Goal: Browse casually

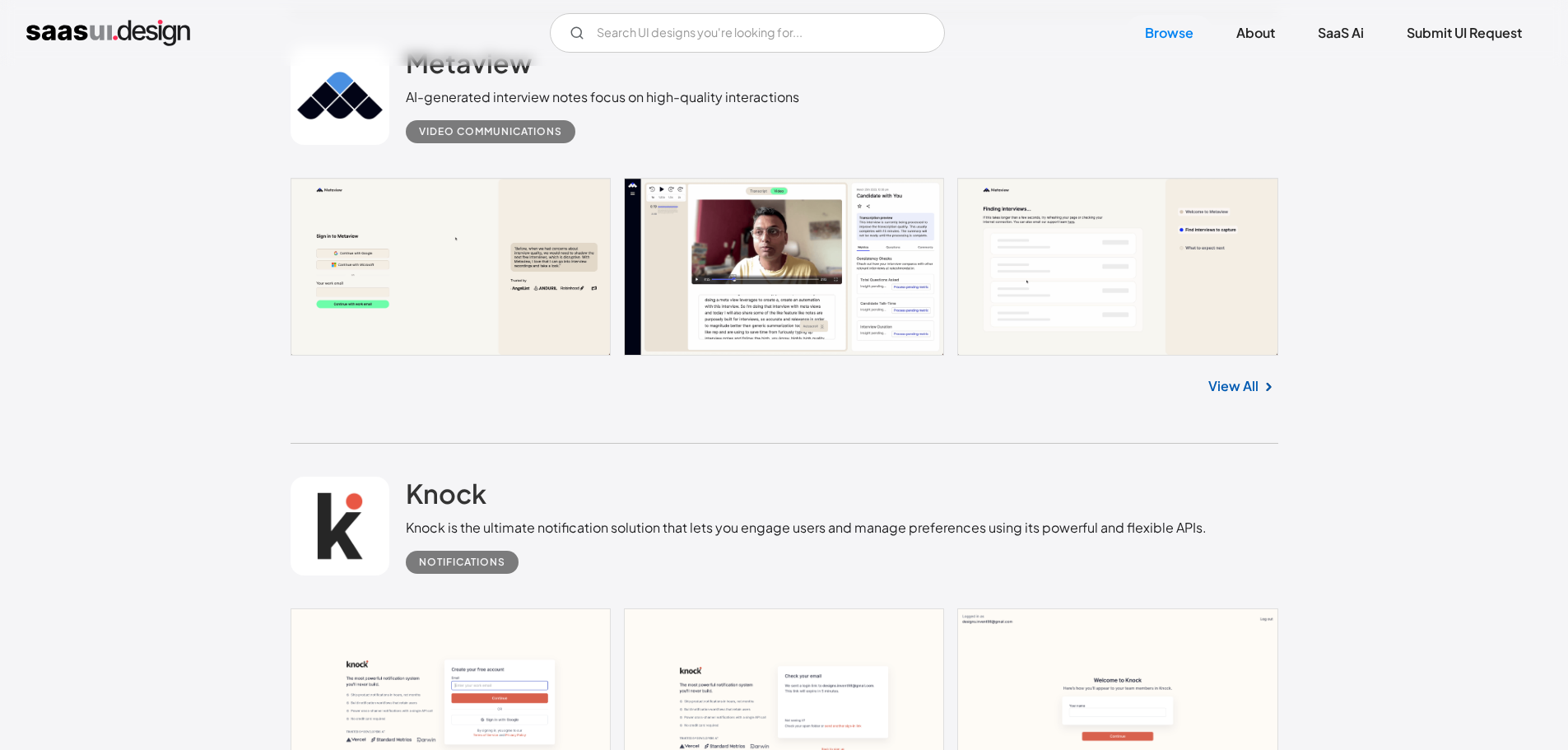
scroll to position [1234, 0]
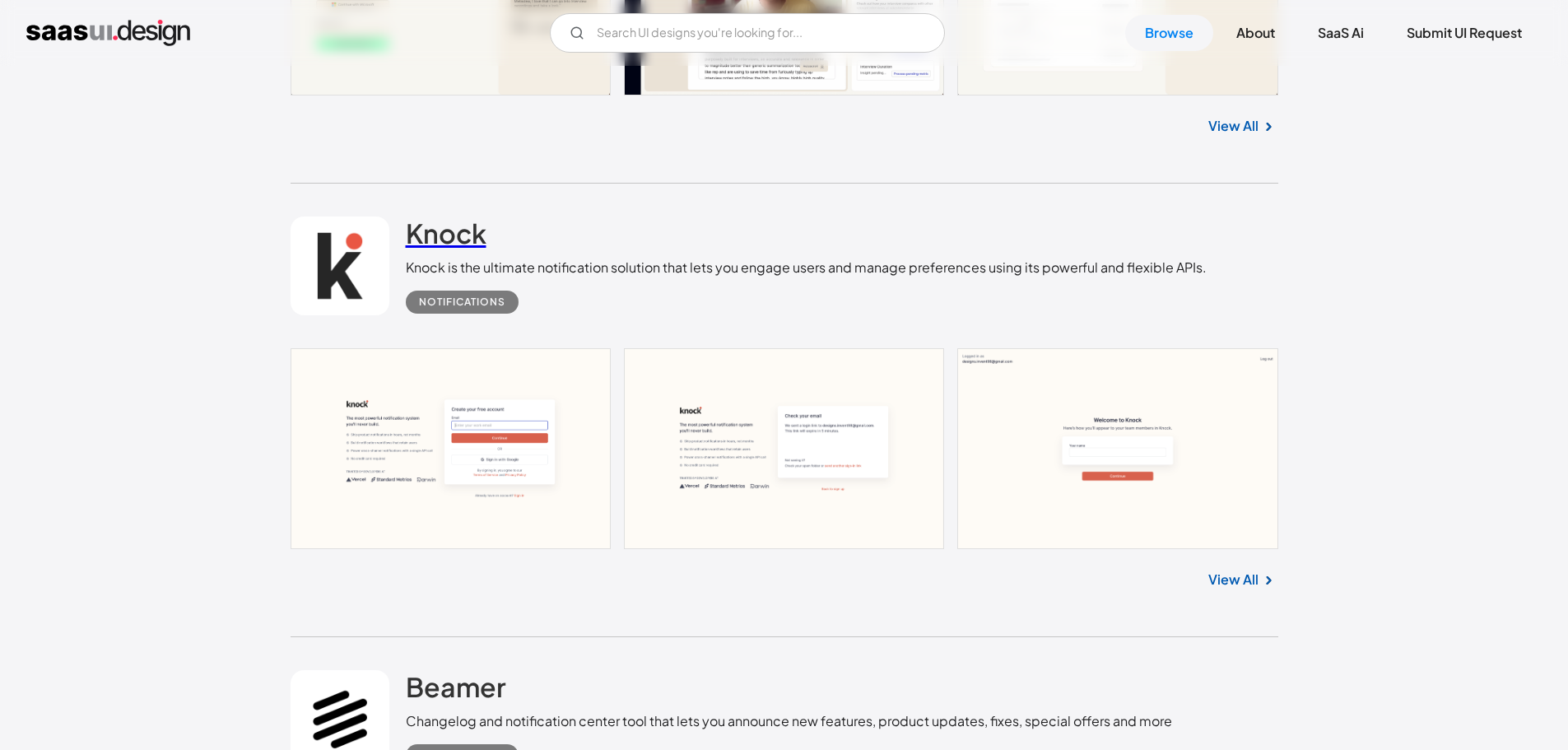
click at [456, 234] on h2 "Knock" at bounding box center [446, 233] width 81 height 33
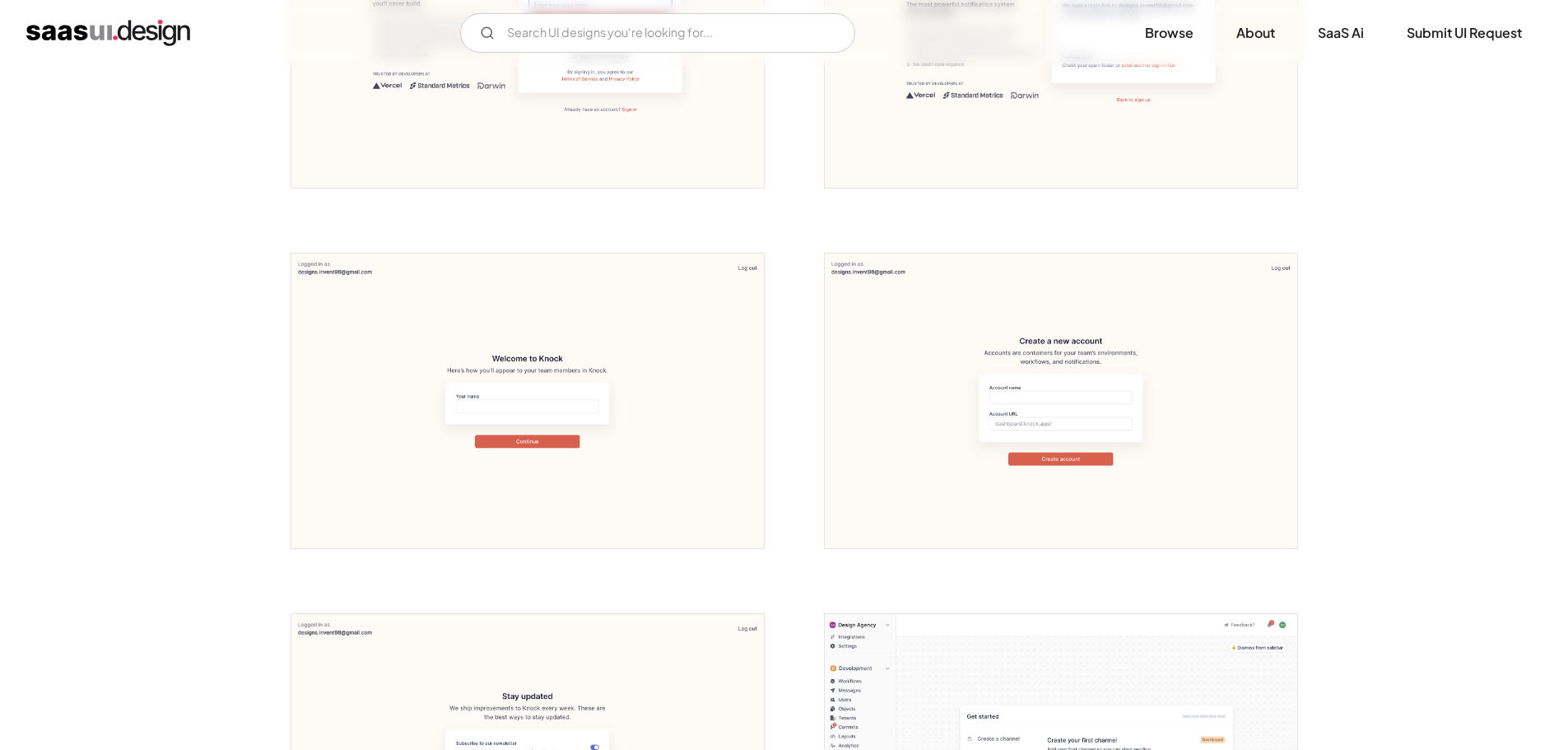
scroll to position [494, 0]
click at [521, 310] on img "open lightbox" at bounding box center [527, 400] width 472 height 296
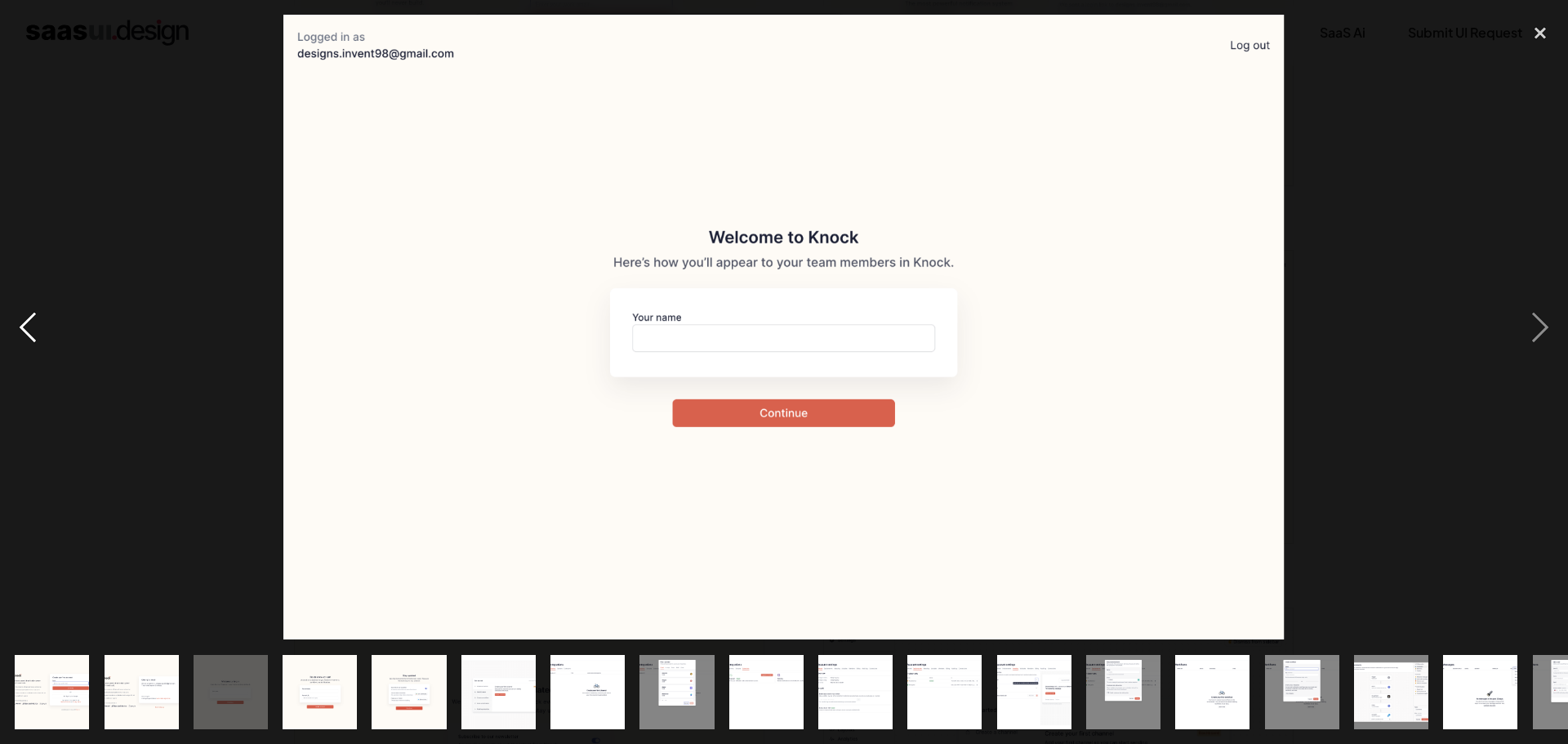
click at [27, 202] on div "previous image" at bounding box center [27, 327] width 56 height 625
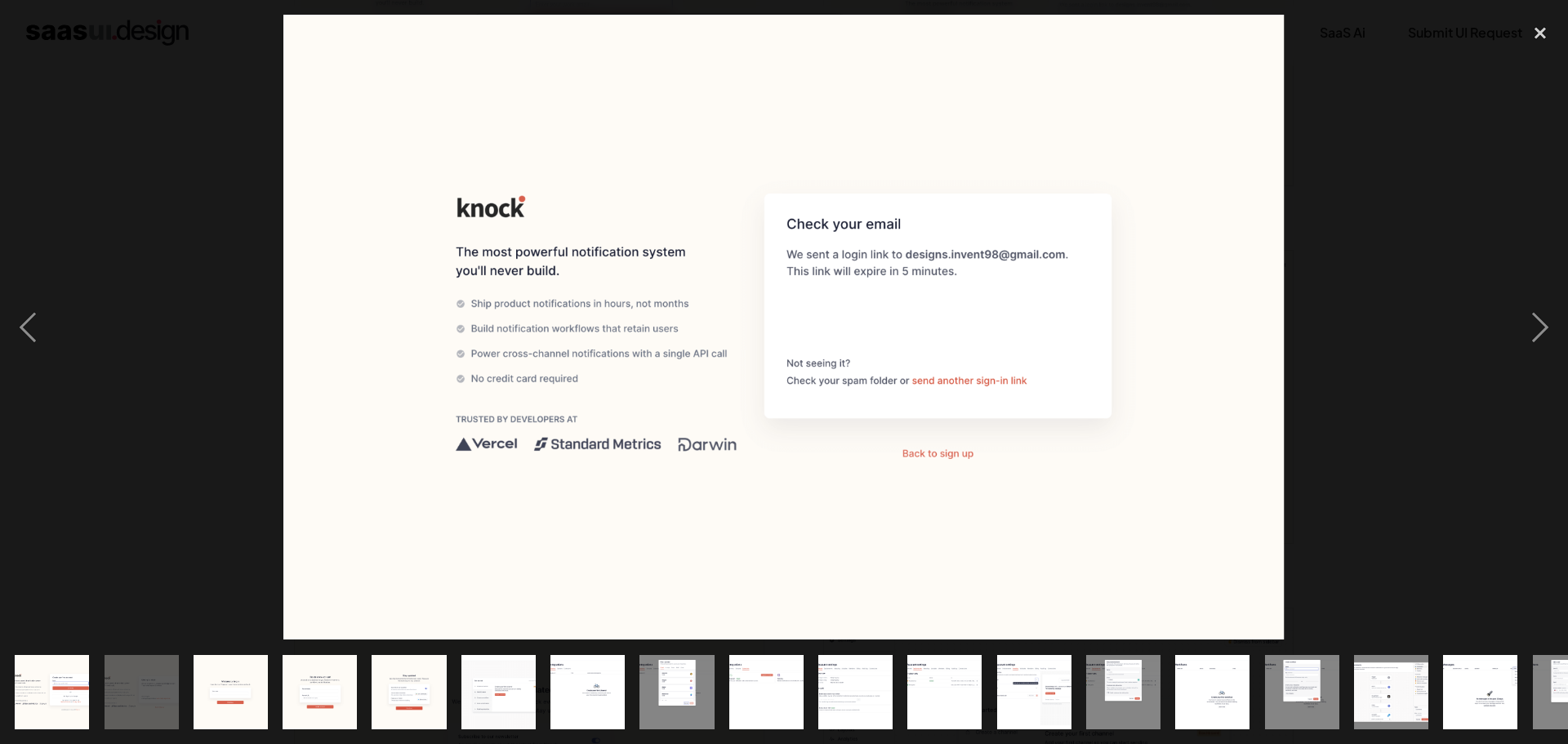
click at [109, 184] on div at bounding box center [784, 327] width 1568 height 625
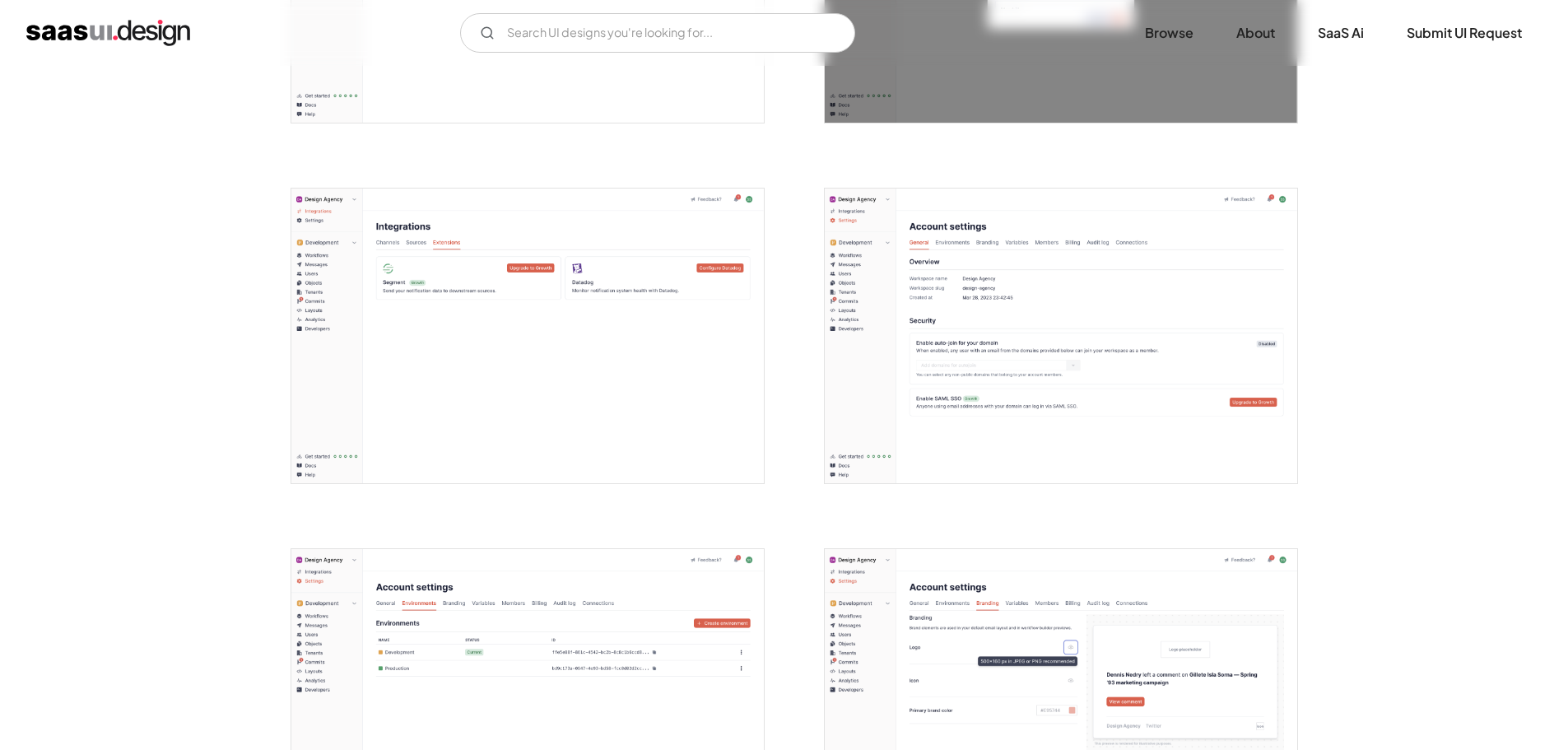
scroll to position [2057, 0]
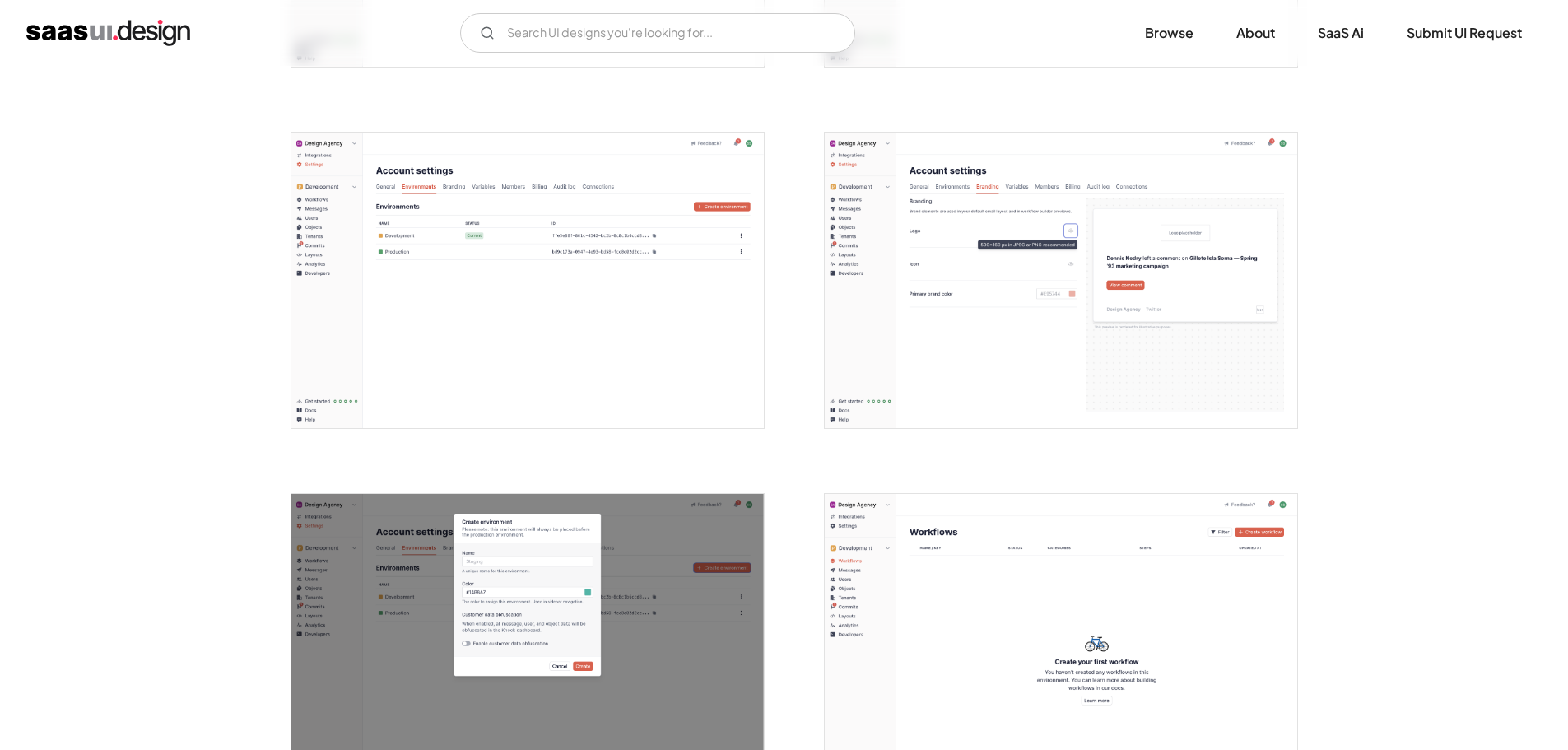
click at [297, 195] on img "open lightbox" at bounding box center [527, 280] width 472 height 296
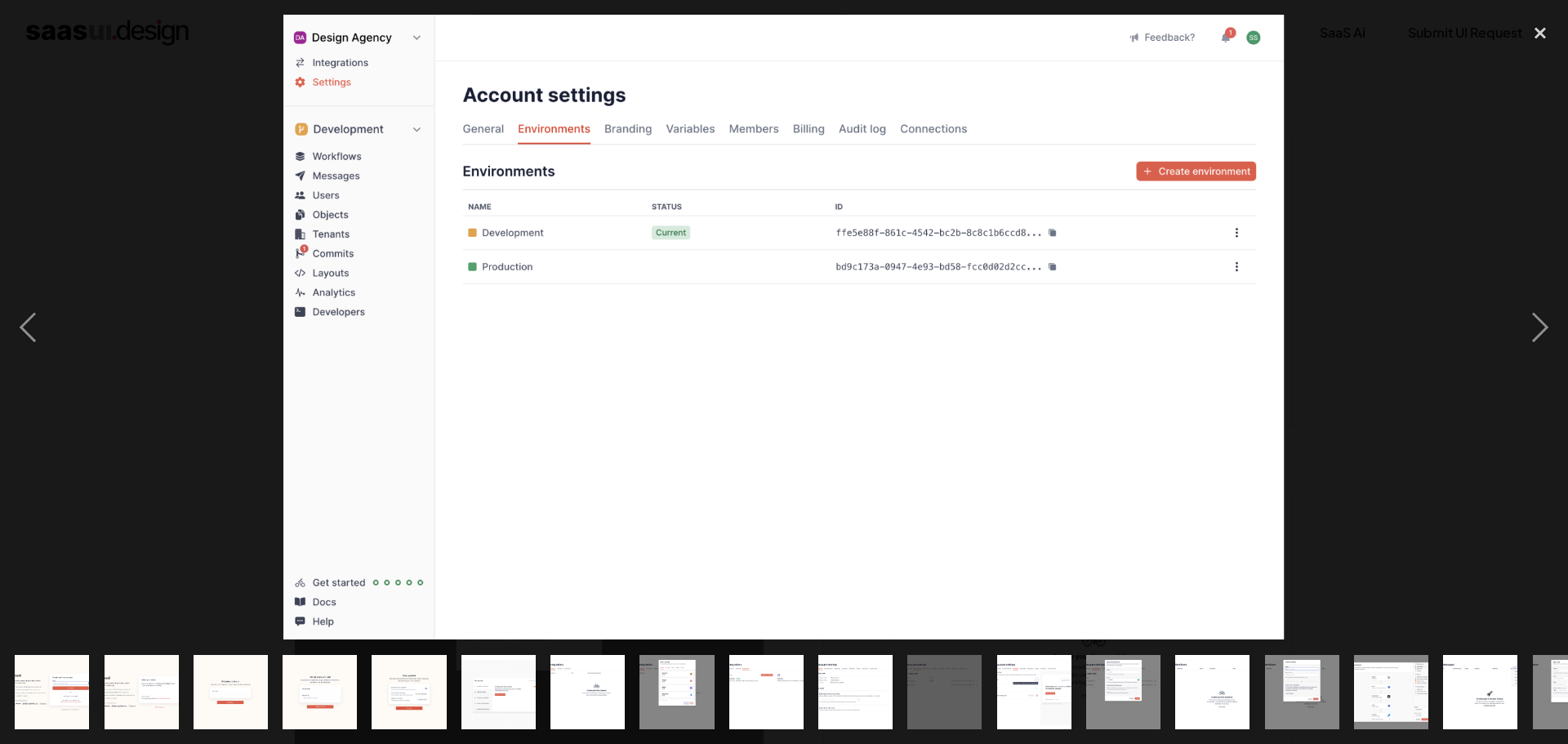
click at [200, 174] on div at bounding box center [784, 327] width 1568 height 625
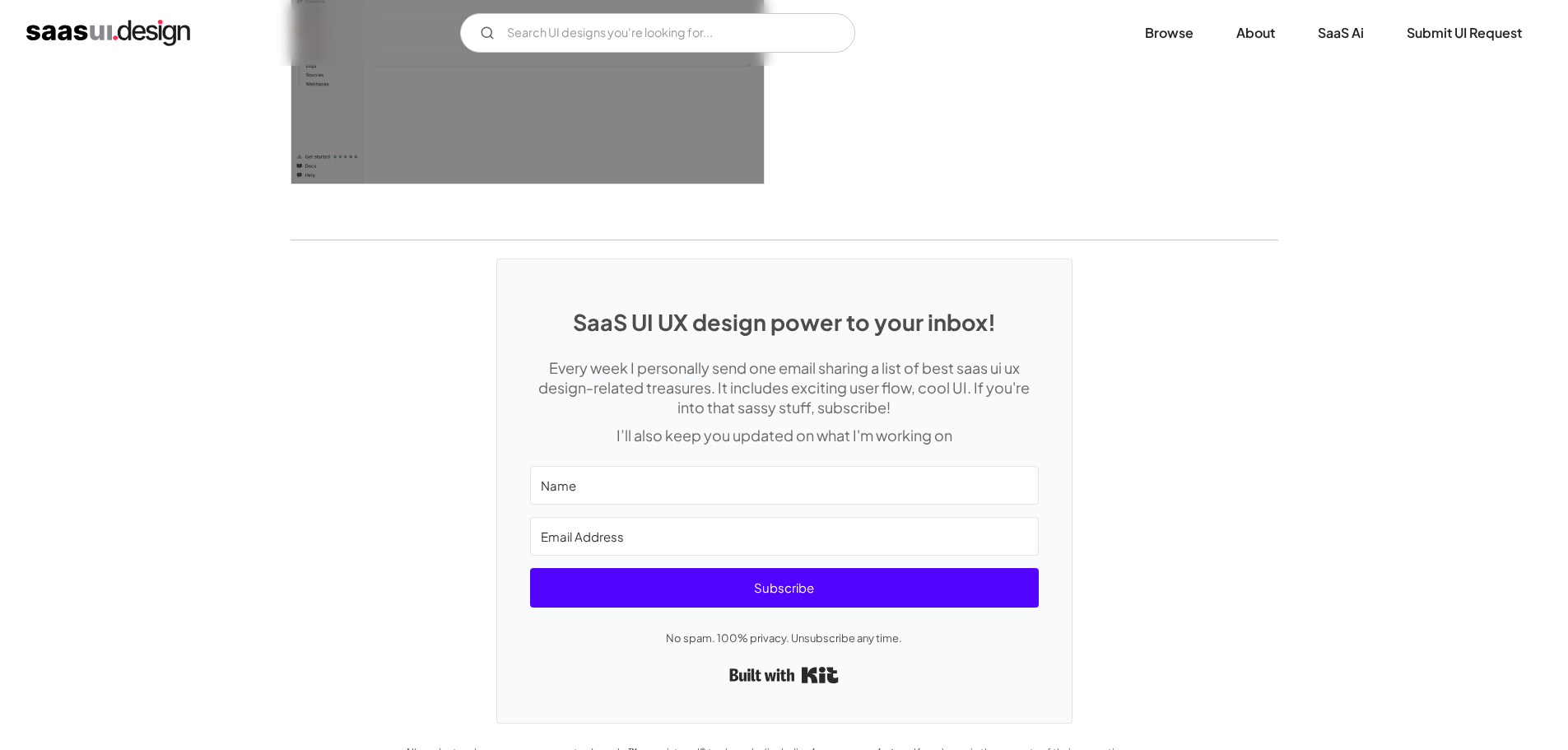
scroll to position [4498, 0]
